Goal: Register for event/course

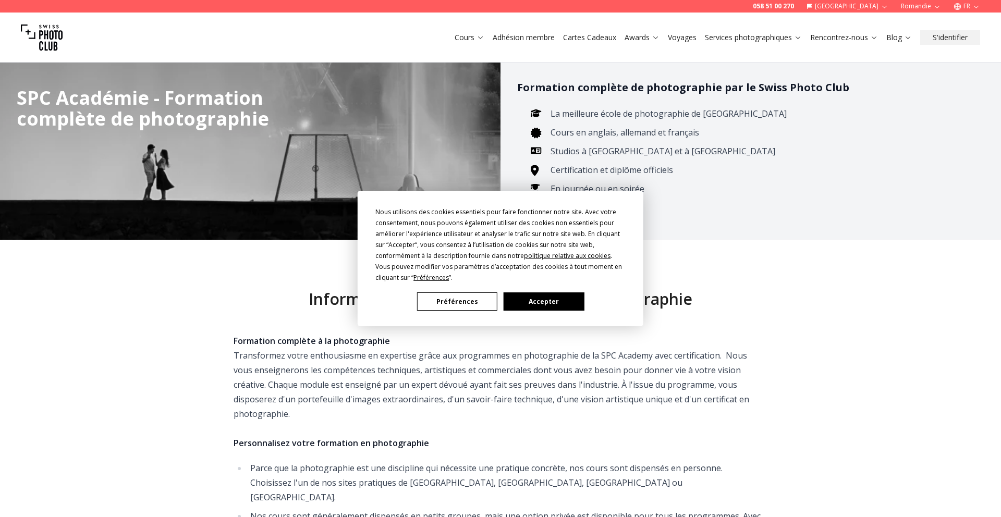
click at [563, 302] on button "Accepter" at bounding box center [544, 301] width 80 height 18
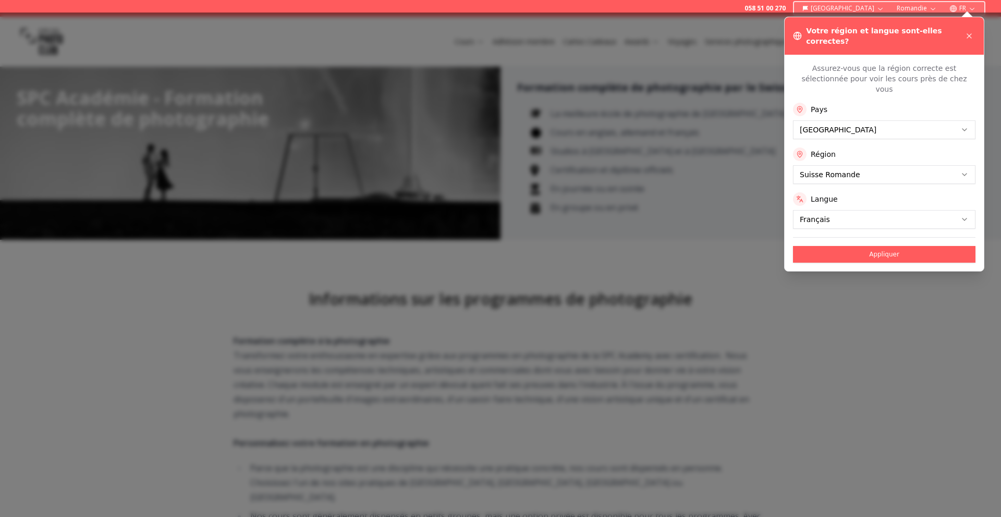
scroll to position [24, 0]
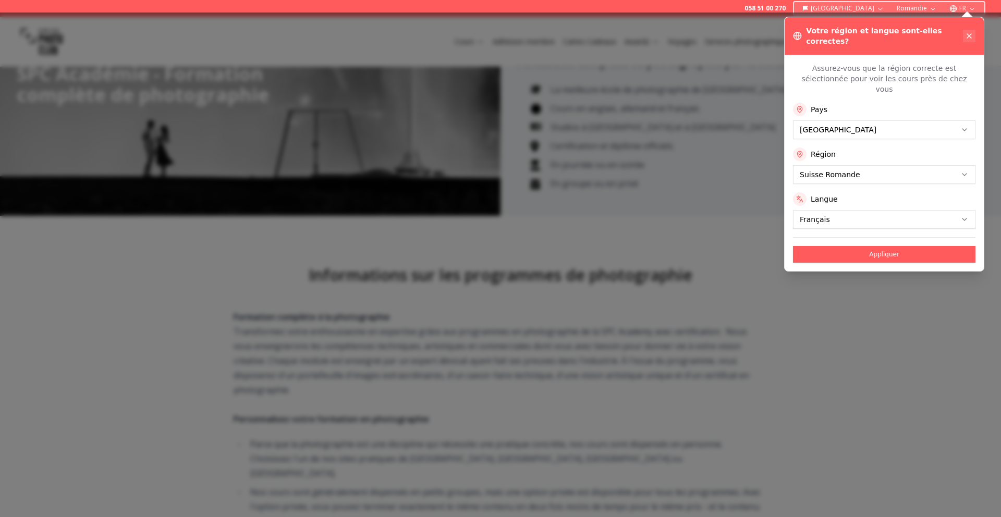
click at [969, 35] on icon at bounding box center [969, 36] width 8 height 8
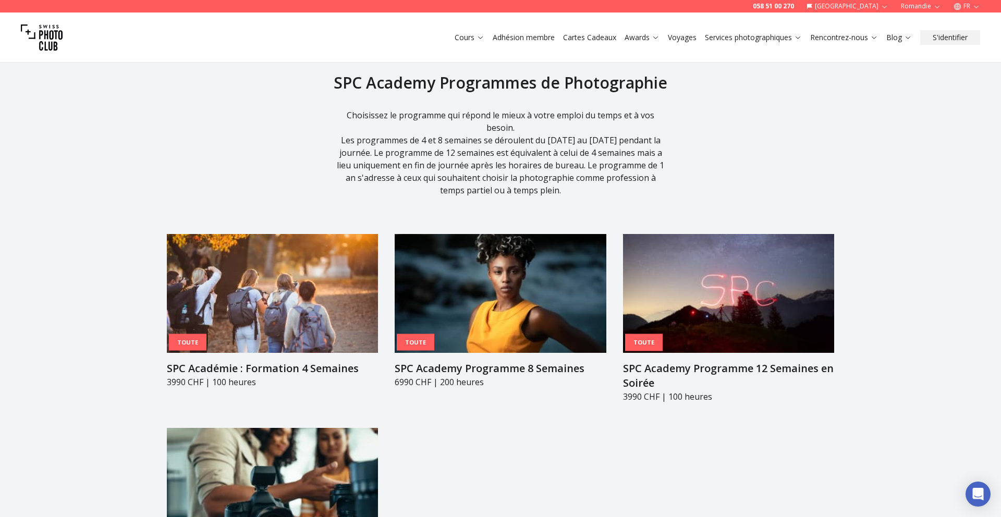
scroll to position [1158, 0]
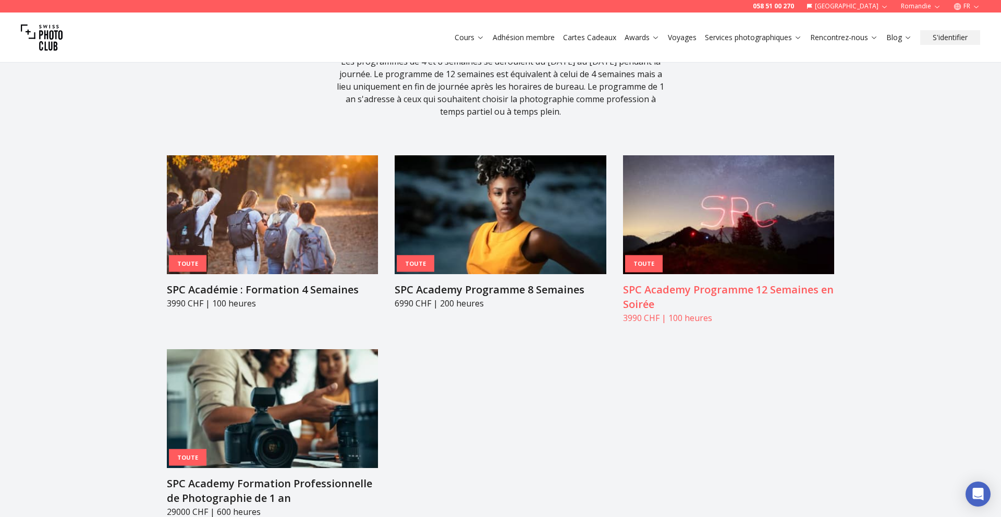
click at [742, 193] on img at bounding box center [728, 214] width 211 height 119
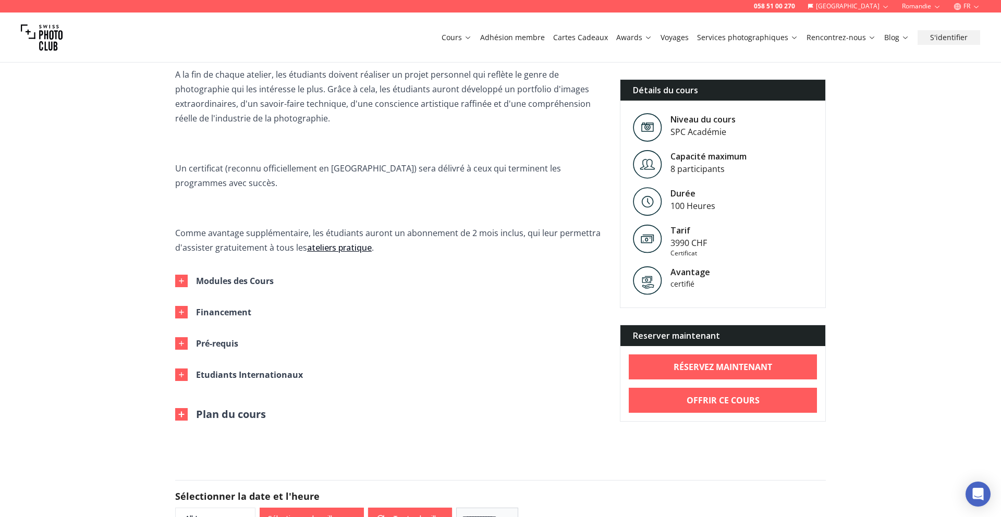
scroll to position [409, 0]
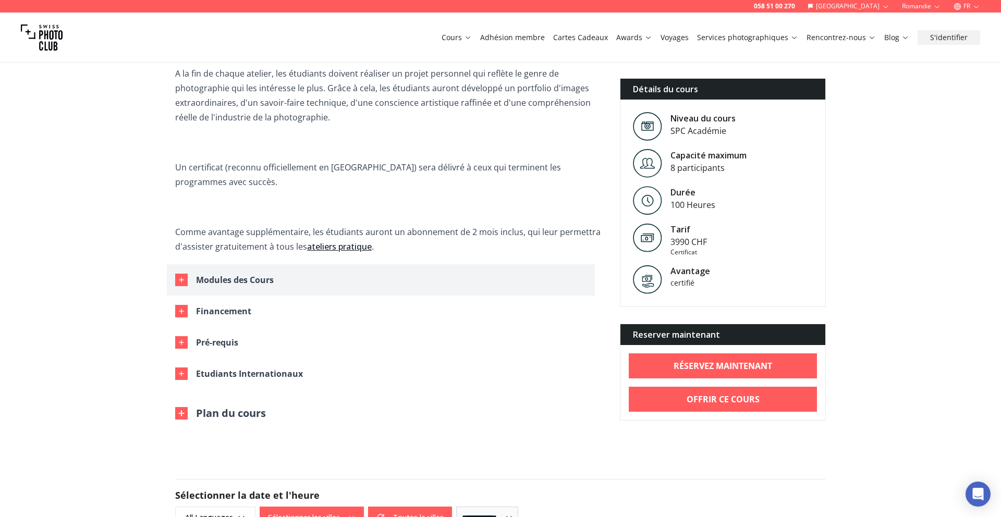
click at [227, 273] on div "Modules des Cours" at bounding box center [235, 280] width 78 height 15
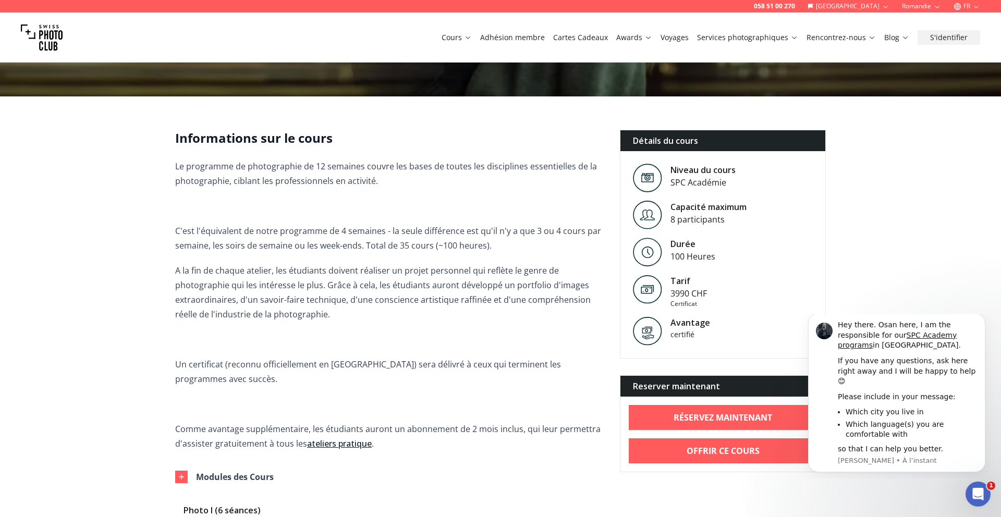
scroll to position [213, 0]
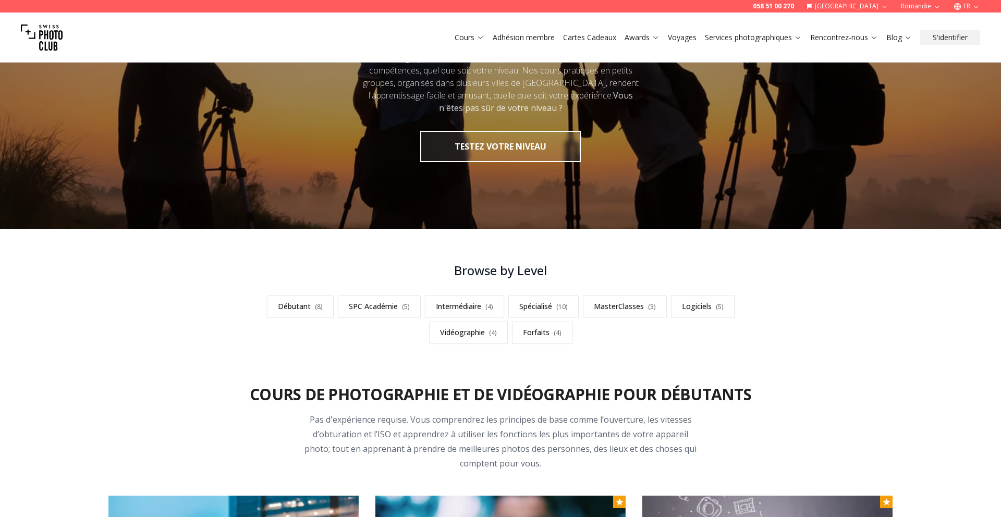
scroll to position [106, 0]
click at [476, 304] on link "Intermédiaire ( 4 )" at bounding box center [464, 307] width 79 height 22
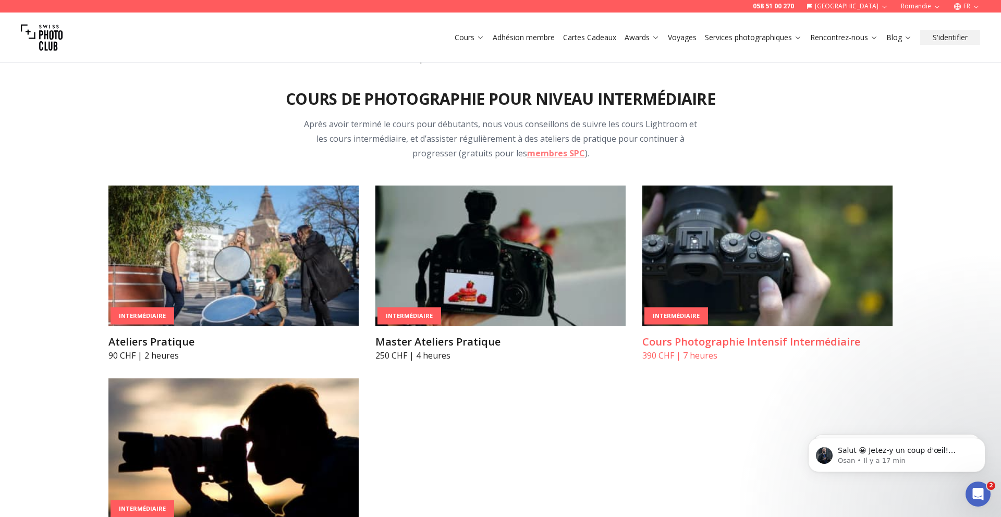
click at [720, 273] on img at bounding box center [767, 256] width 250 height 141
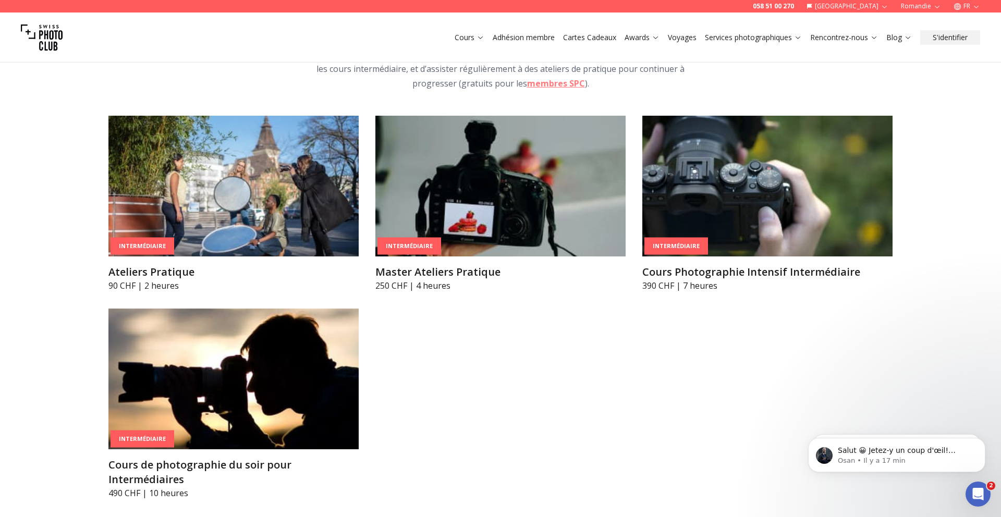
scroll to position [1736, 0]
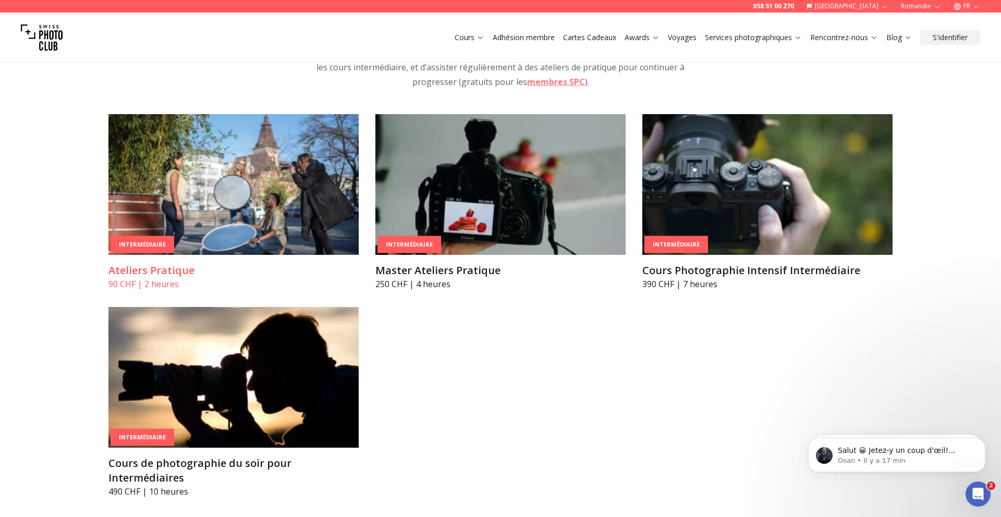
click at [243, 164] on img at bounding box center [233, 184] width 250 height 141
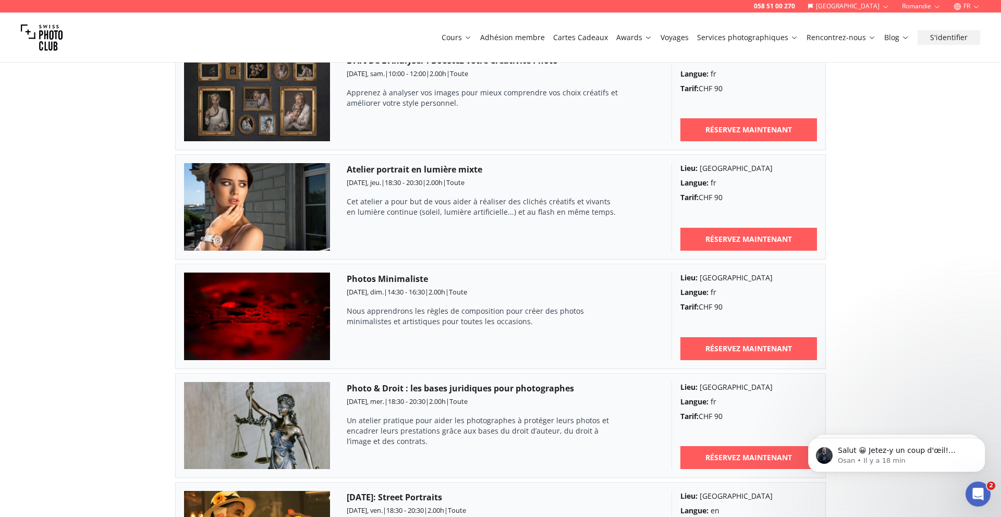
scroll to position [1243, 0]
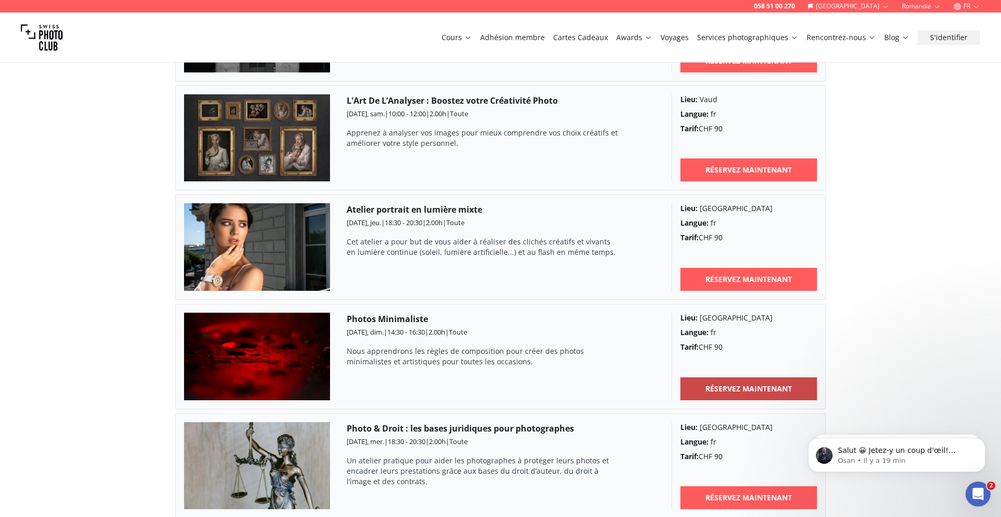
click at [725, 389] on b "RÉSERVEZ MAINTENANT" at bounding box center [748, 389] width 87 height 10
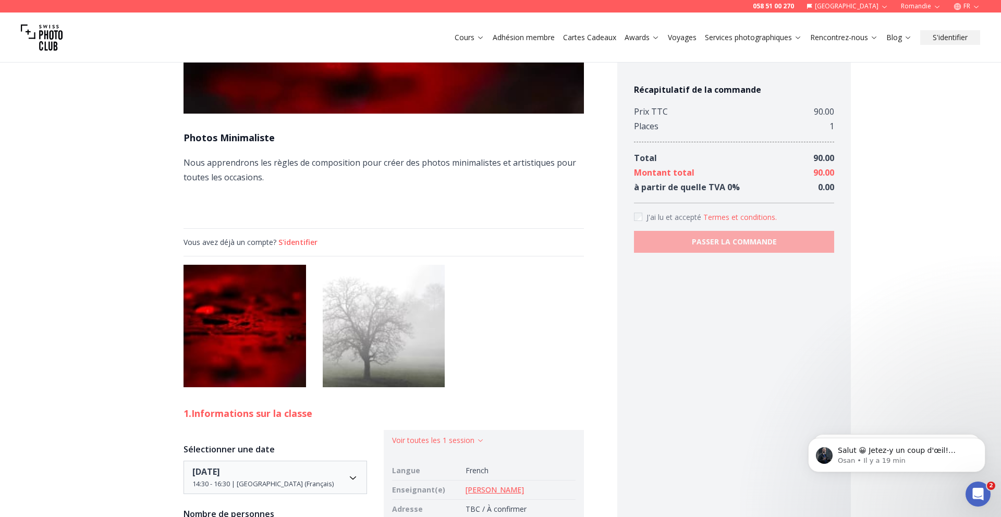
scroll to position [281, 0]
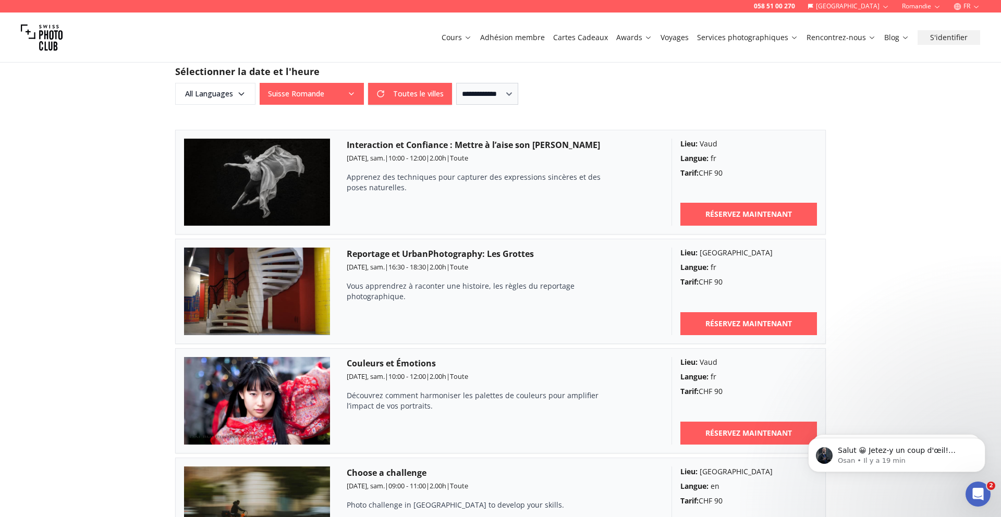
scroll to position [697, 0]
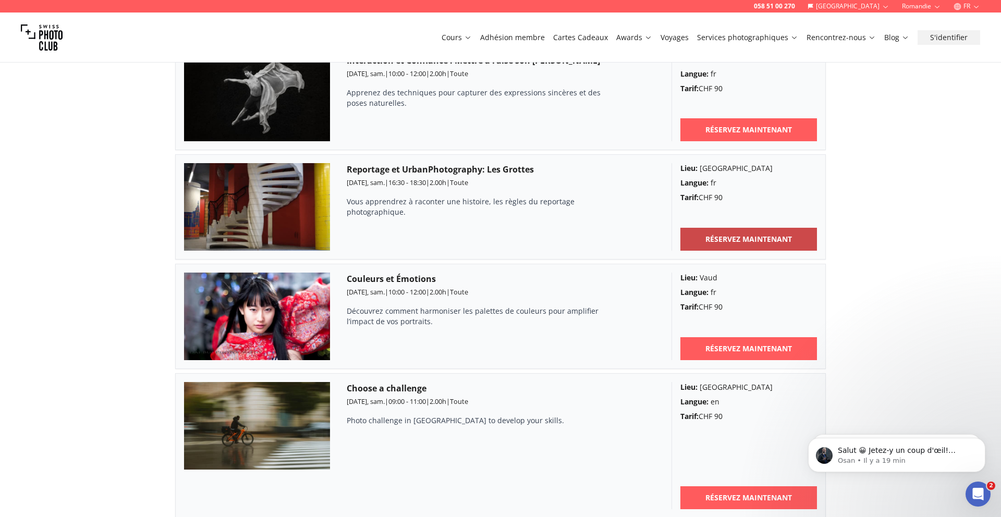
click at [714, 238] on b "RÉSERVEZ MAINTENANT" at bounding box center [748, 239] width 87 height 10
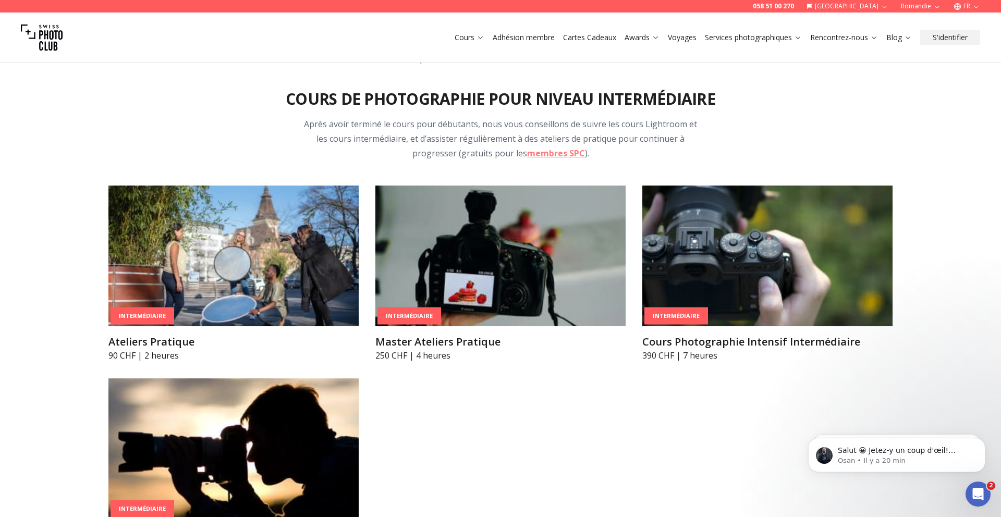
scroll to position [1665, 0]
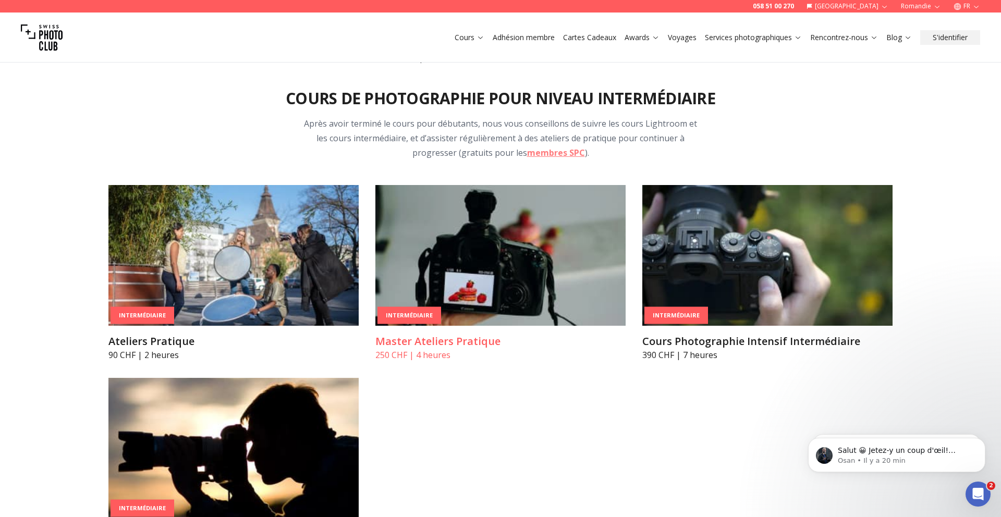
click at [494, 276] on img at bounding box center [500, 255] width 250 height 141
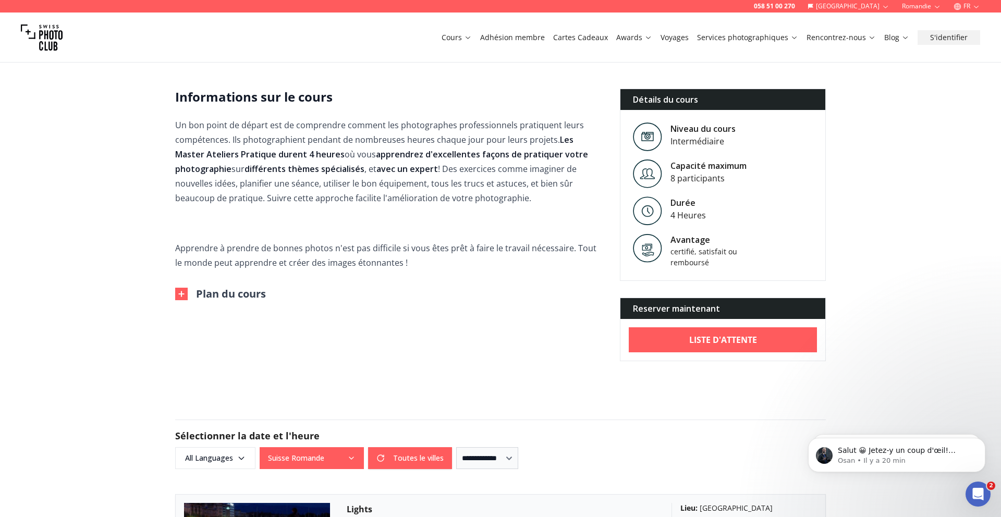
scroll to position [256, 0]
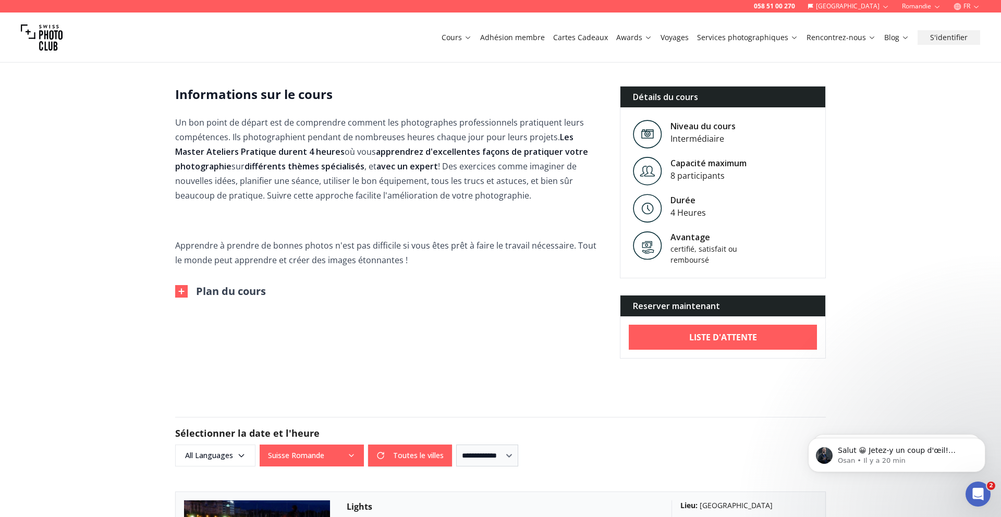
click at [250, 290] on button "Plan du cours" at bounding box center [220, 291] width 91 height 15
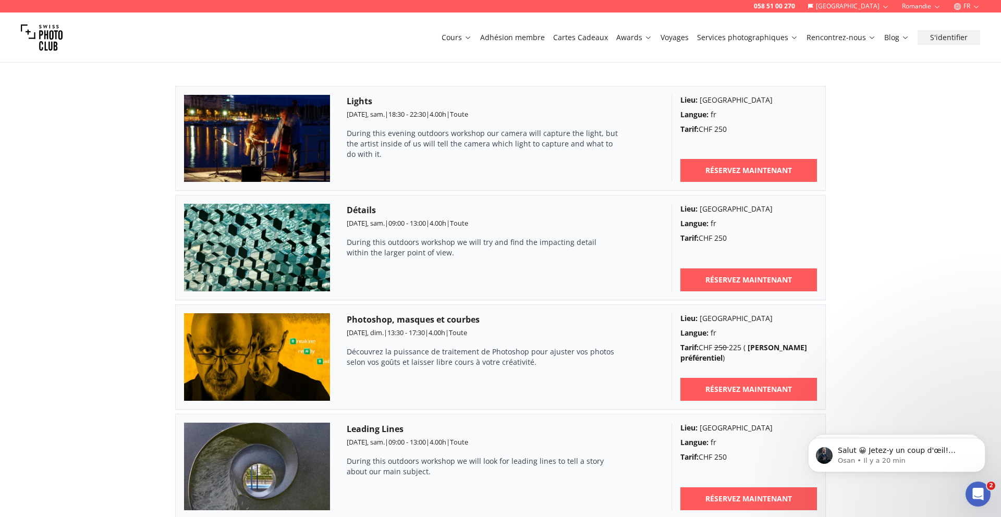
scroll to position [706, 0]
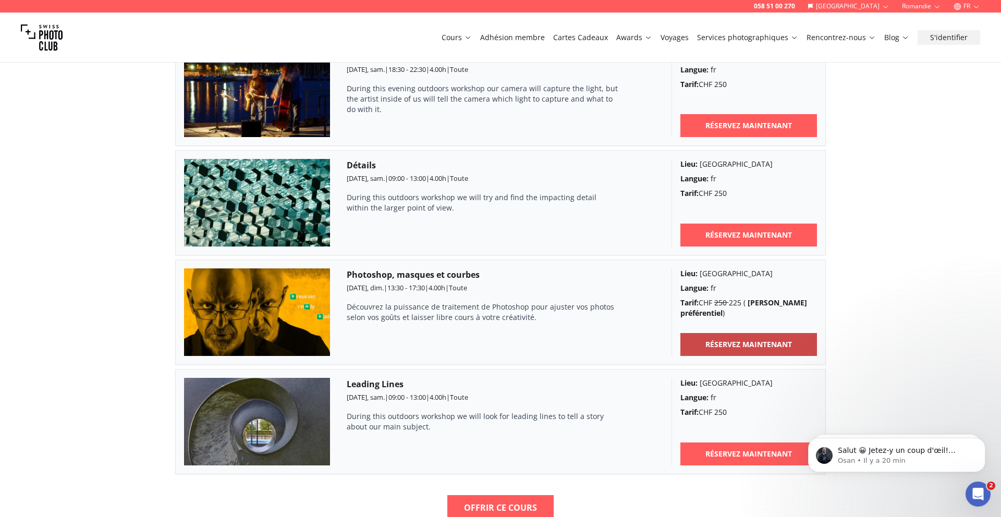
click at [719, 341] on b "RÉSERVEZ MAINTENANT" at bounding box center [748, 344] width 87 height 10
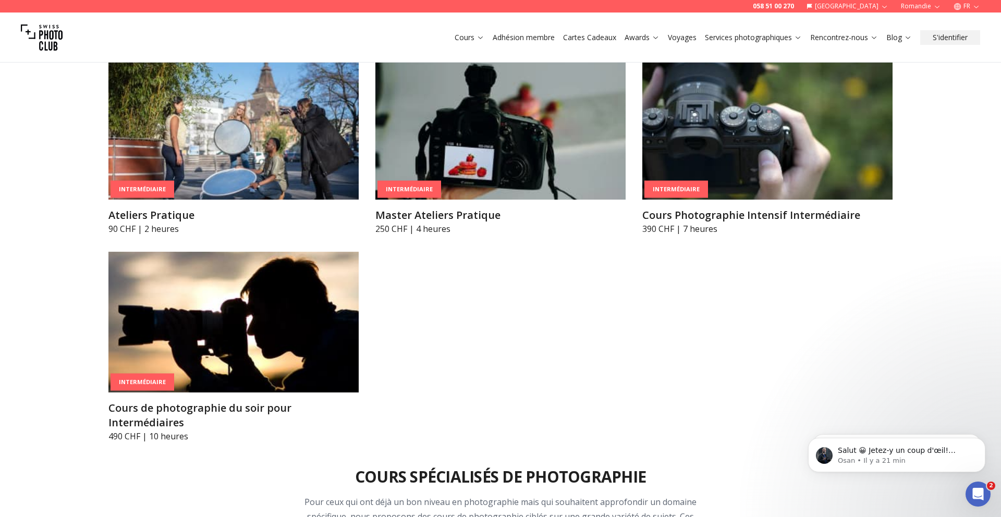
scroll to position [1806, 0]
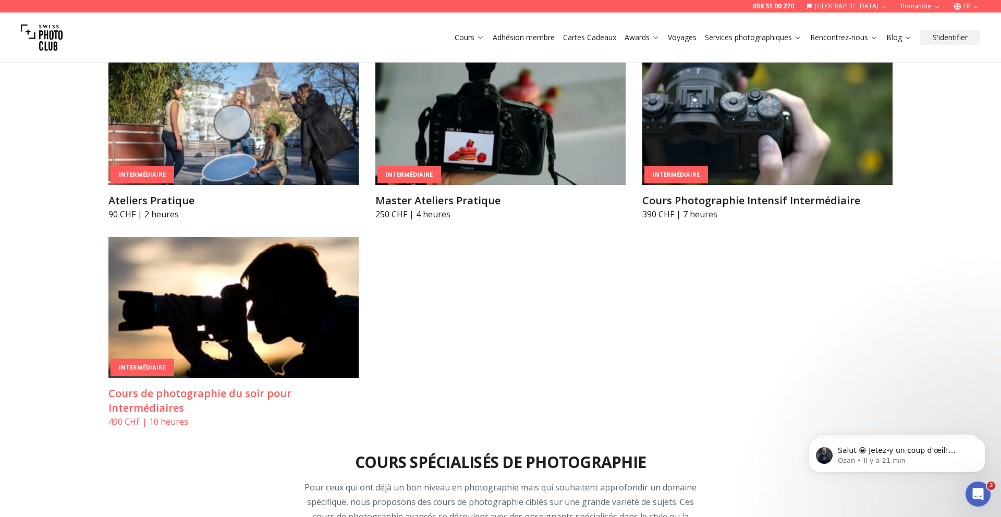
click at [226, 269] on img at bounding box center [233, 307] width 250 height 141
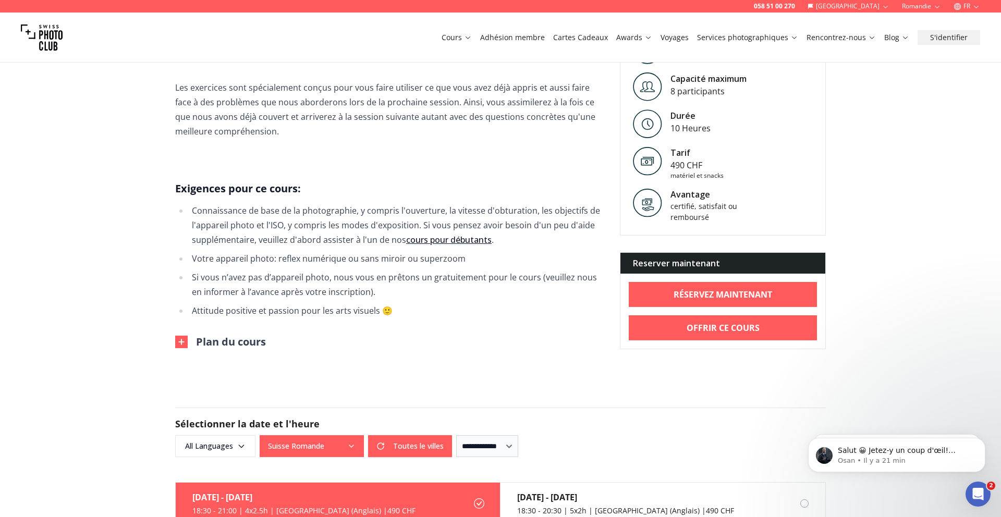
scroll to position [852, 0]
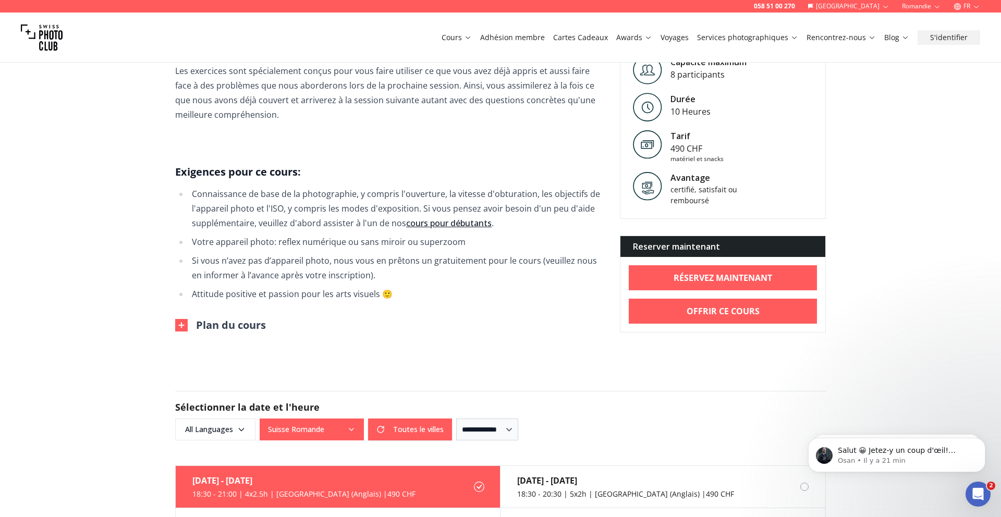
click at [217, 318] on button "Plan du cours" at bounding box center [220, 325] width 91 height 15
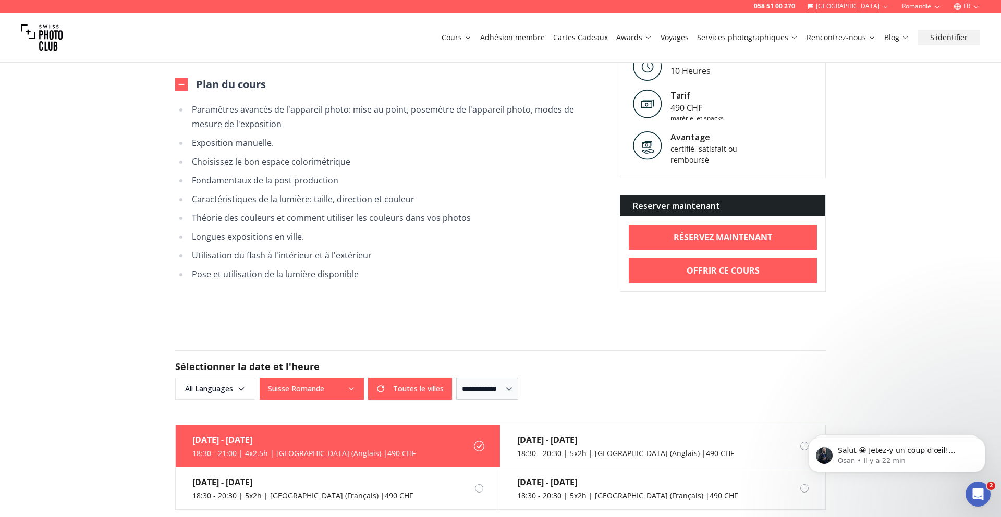
scroll to position [1200, 0]
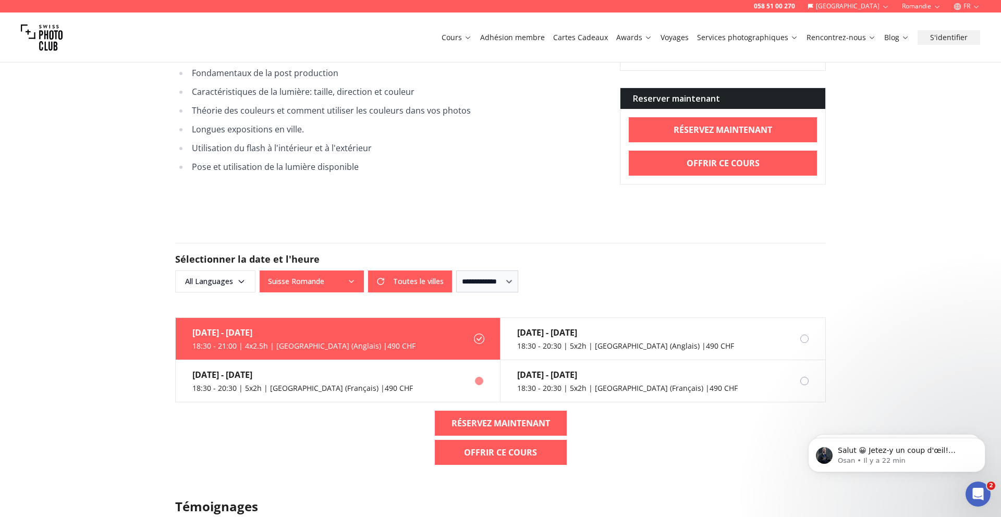
click at [299, 383] on div "18:30 - 20:30 | 5x2h | [GEOGRAPHIC_DATA] (Français) | 490 CHF" at bounding box center [302, 388] width 220 height 10
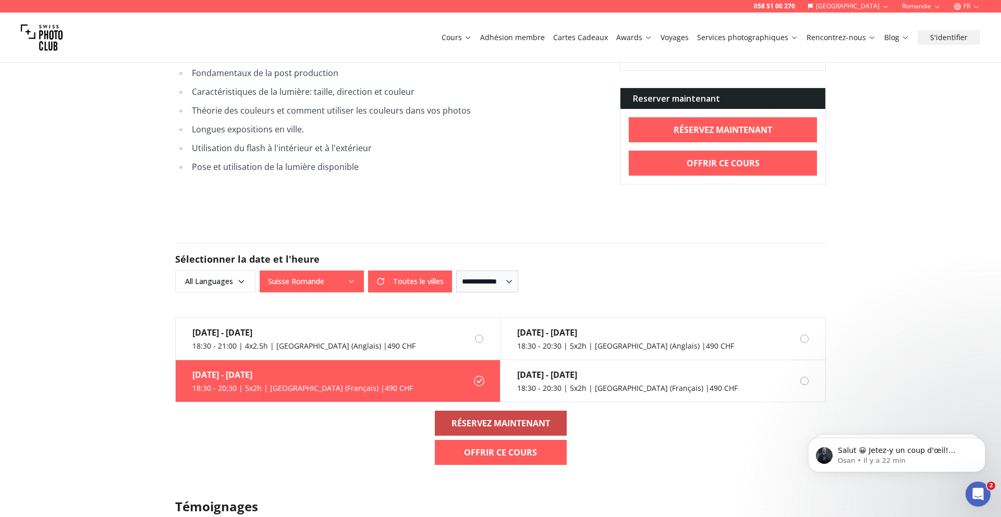
click at [469, 417] on b "RÉSERVEZ MAINTENANT" at bounding box center [500, 423] width 99 height 13
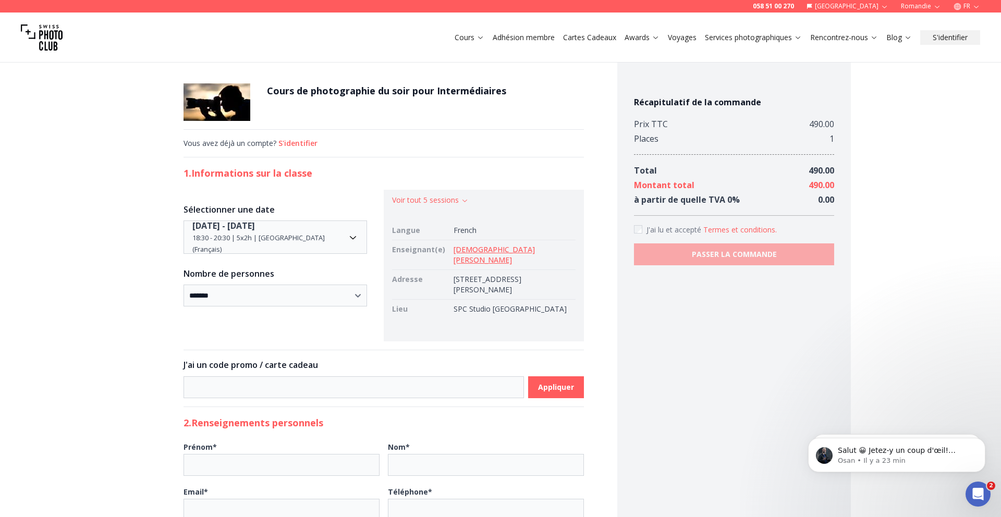
click at [496, 252] on link "[DEMOGRAPHIC_DATA][PERSON_NAME]" at bounding box center [493, 254] width 81 height 20
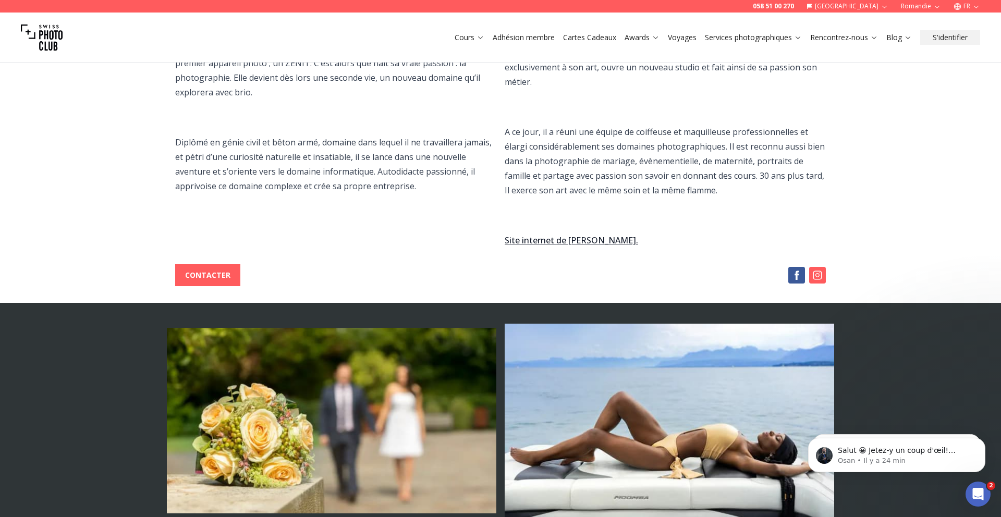
scroll to position [345, 0]
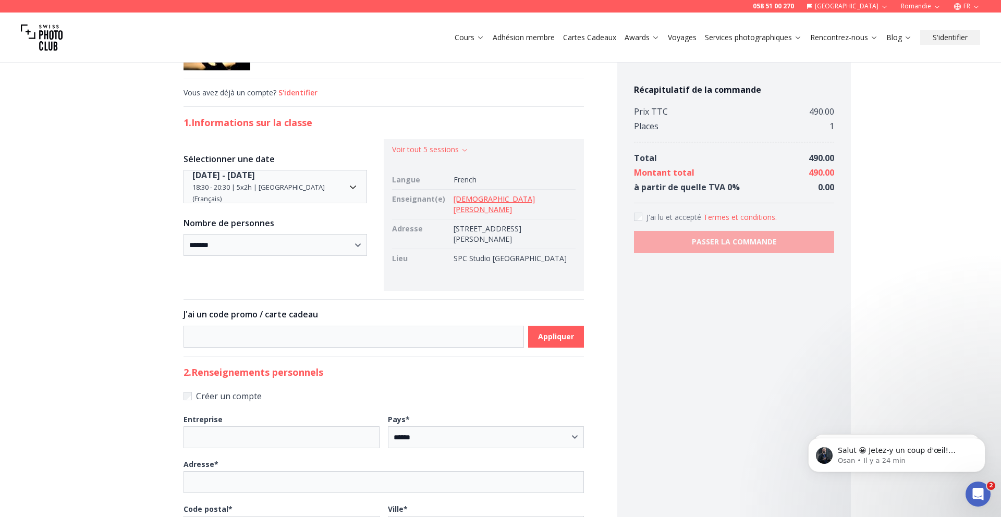
scroll to position [53, 0]
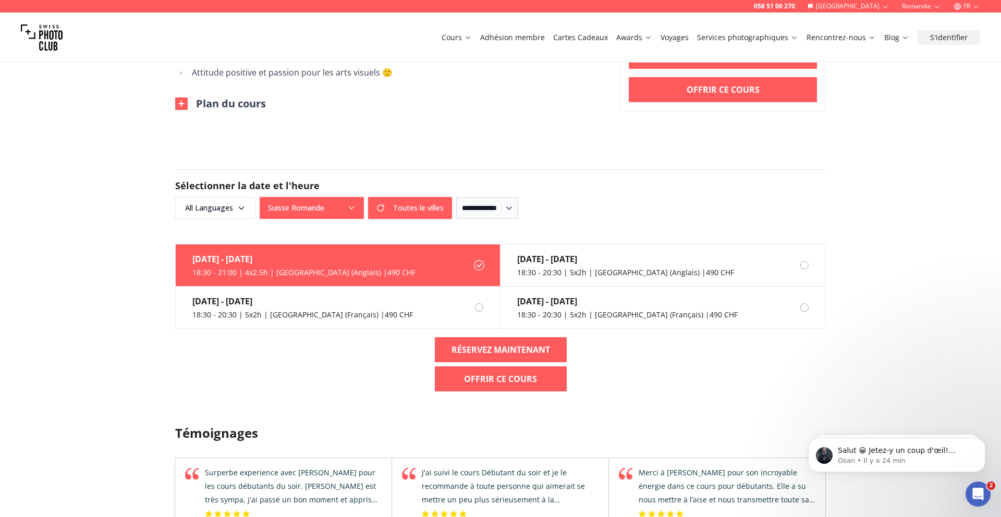
scroll to position [1098, 0]
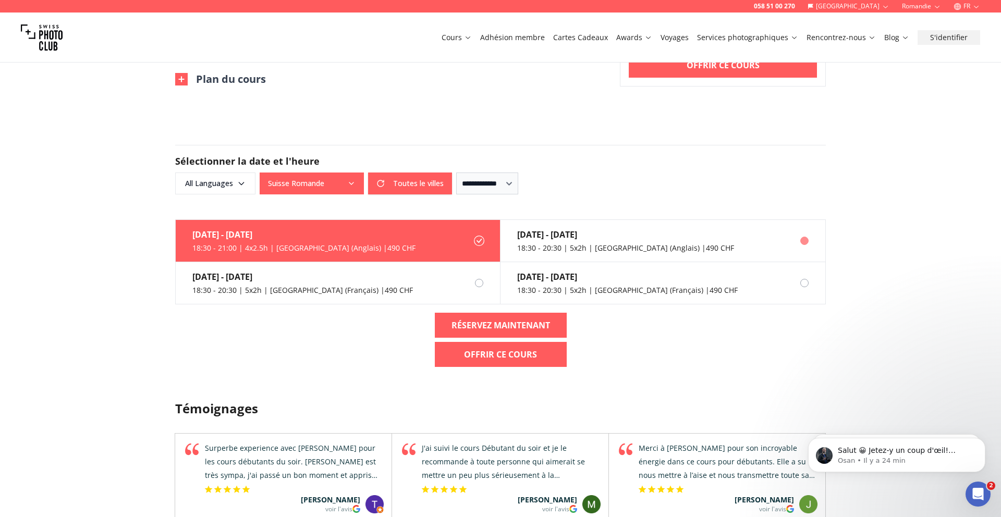
click at [632, 243] on div "18:30 - 20:30 | 5x2h | [GEOGRAPHIC_DATA] (Anglais) | 490 CHF" at bounding box center [625, 248] width 217 height 10
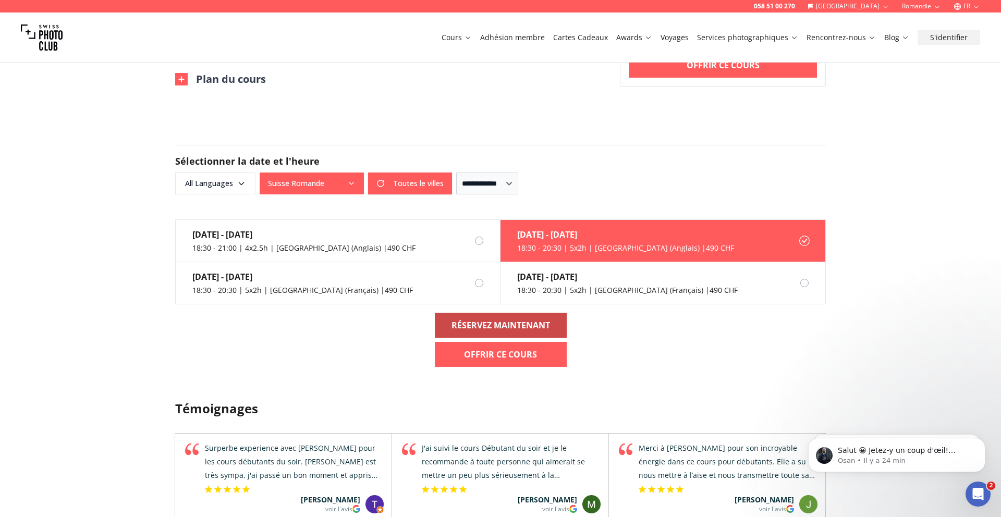
click at [518, 319] on b "RÉSERVEZ MAINTENANT" at bounding box center [500, 325] width 99 height 13
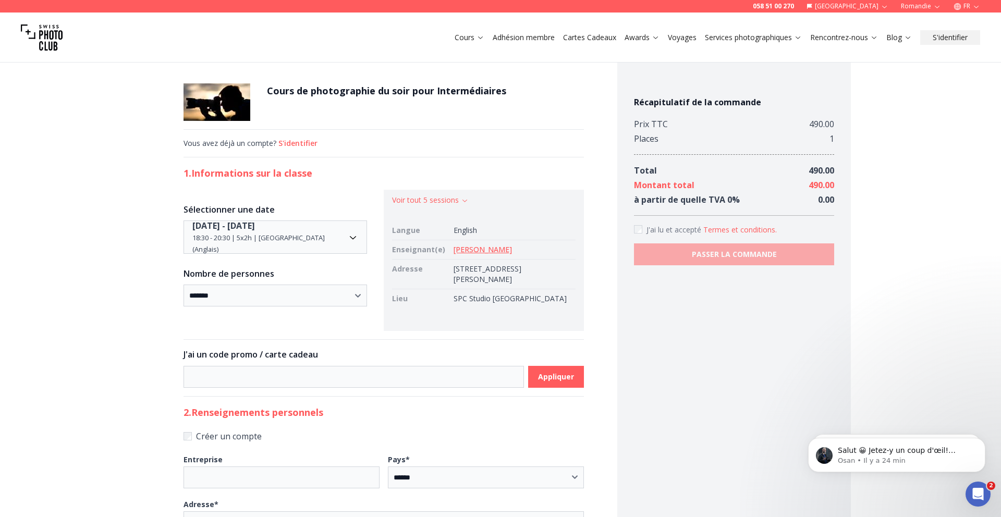
click at [474, 249] on link "[PERSON_NAME]" at bounding box center [482, 249] width 58 height 10
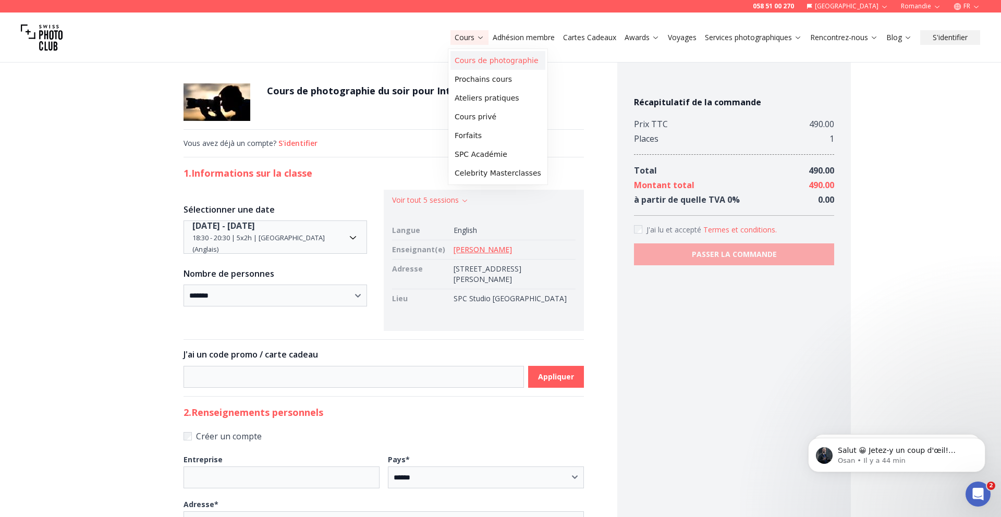
click at [482, 63] on link "Cours de photographie" at bounding box center [497, 60] width 95 height 19
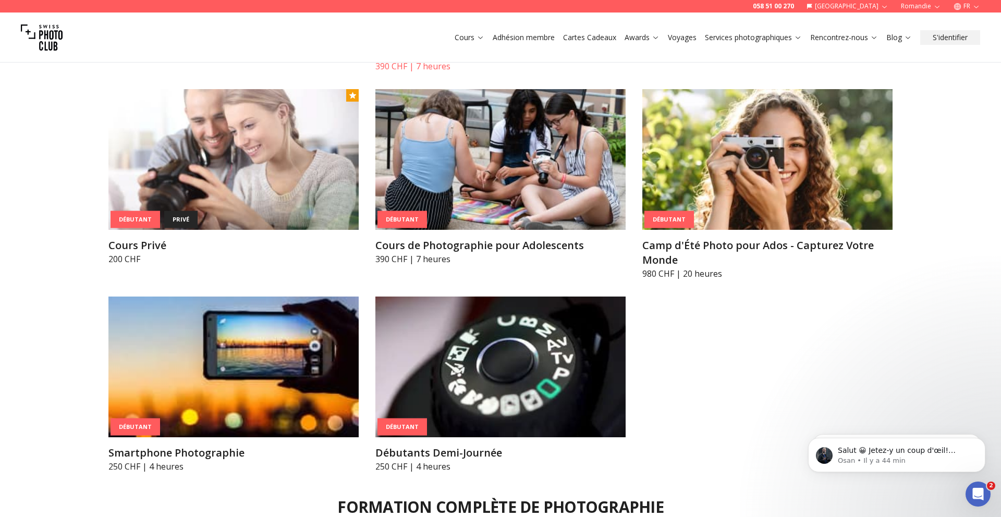
scroll to position [731, 0]
